Goal: Information Seeking & Learning: Learn about a topic

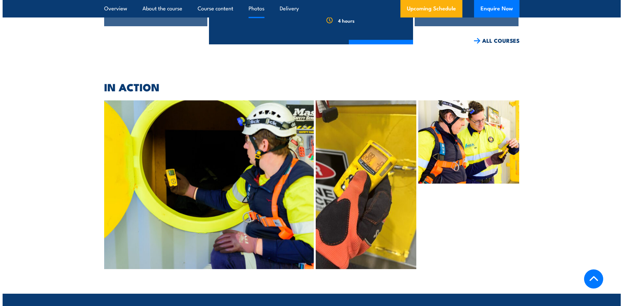
scroll to position [1459, 0]
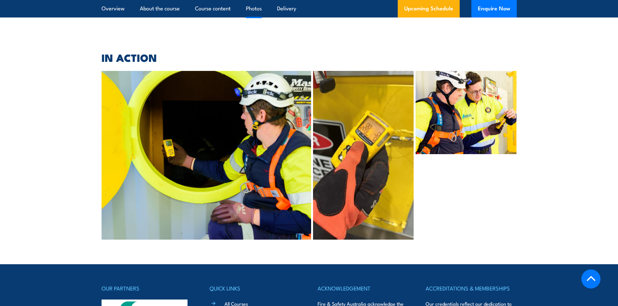
click at [281, 143] on img at bounding box center [207, 155] width 210 height 169
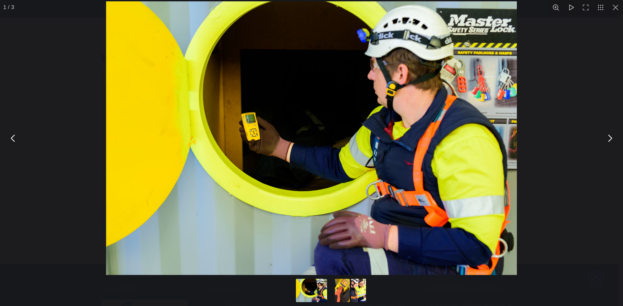
click at [549, 135] on div "You can close this modal content with the ESC key" at bounding box center [311, 138] width 623 height 277
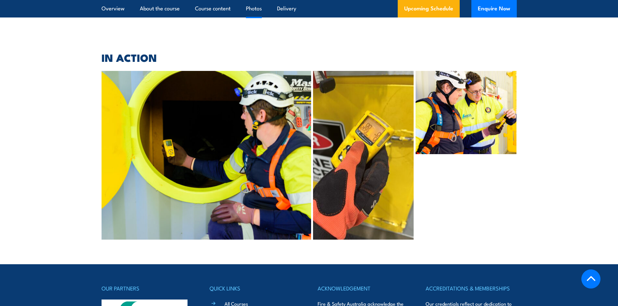
click at [373, 142] on img at bounding box center [363, 155] width 101 height 169
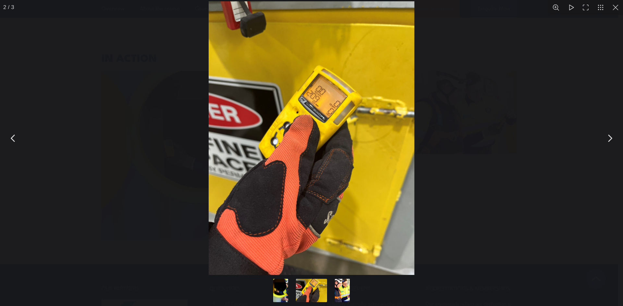
click at [12, 137] on button "You can close this modal content with the ESC key" at bounding box center [13, 138] width 16 height 16
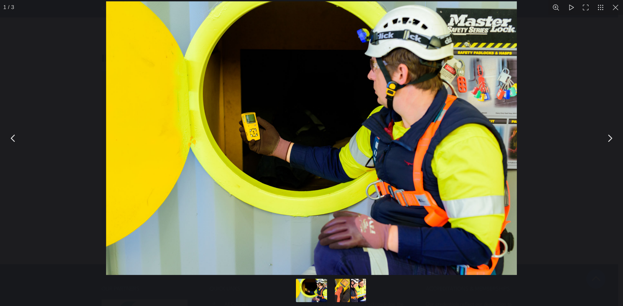
click at [603, 138] on button "You can close this modal content with the ESC key" at bounding box center [609, 138] width 16 height 16
